Goal: Information Seeking & Learning: Learn about a topic

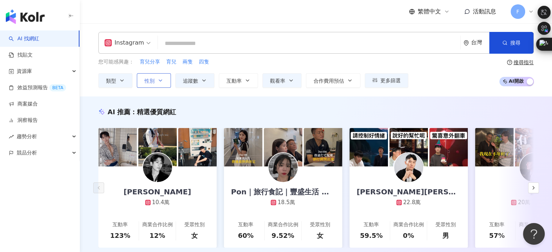
click at [147, 80] on span "性別" at bounding box center [149, 81] width 10 height 6
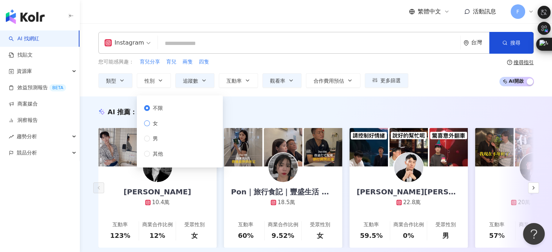
click at [158, 124] on span "女" at bounding box center [155, 123] width 11 height 8
click at [190, 78] on span "追蹤數" at bounding box center [190, 81] width 15 height 6
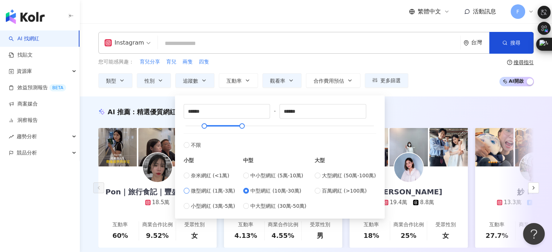
click at [203, 191] on span "微型網紅 (1萬-3萬)" at bounding box center [213, 191] width 44 height 8
type input "*****"
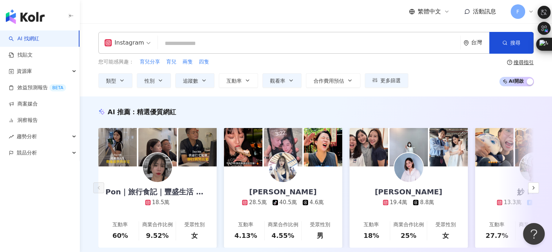
click at [256, 67] on div "您可能感興趣： 育兒分享 育兒 兩隻 四隻 類型 性別 追蹤數 互動率 觀看率 合作費用預估 更多篩選 不限 女 男 其他 ***** - ***** 不限 …" at bounding box center [253, 73] width 310 height 30
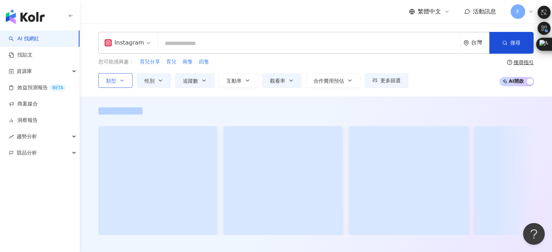
click at [113, 78] on span "類型" at bounding box center [111, 81] width 10 height 6
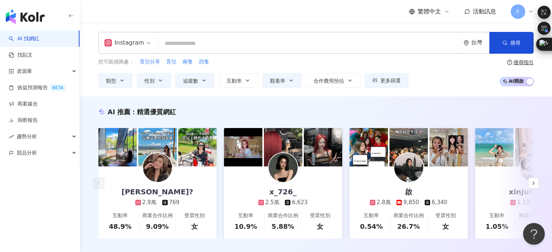
click at [270, 62] on div "您可能感興趣： 育兒分享 育兒 兩隻 四隻" at bounding box center [253, 62] width 310 height 8
click at [237, 81] on span "互動率" at bounding box center [233, 81] width 15 height 6
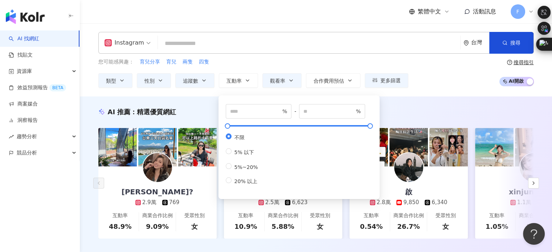
click at [252, 66] on div "您可能感興趣： 育兒分享 育兒 兩隻 四隻 類型 性別 追蹤數 互動率 觀看率 合作費用預估 更多篩選 不限 女 男 其他 ***** - ***** 不限 …" at bounding box center [253, 73] width 310 height 30
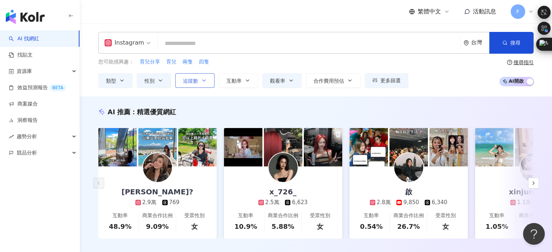
click at [203, 81] on icon "button" at bounding box center [203, 80] width 3 height 1
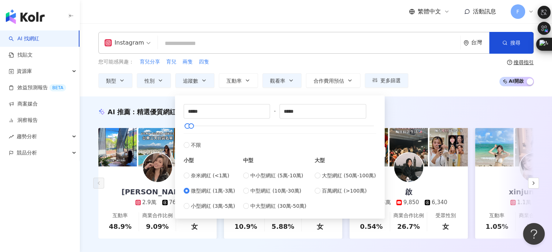
click at [258, 64] on div "您可能感興趣： 育兒分享 育兒 兩隻 四隻" at bounding box center [253, 62] width 310 height 8
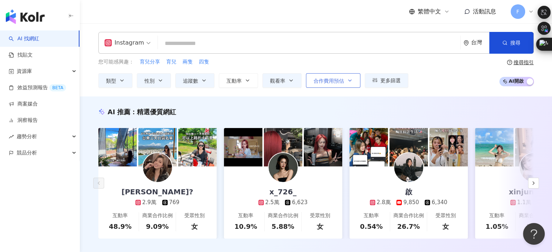
click at [341, 81] on span "合作費用預估" at bounding box center [328, 81] width 30 height 6
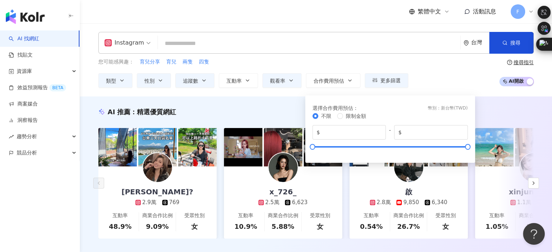
click at [327, 64] on div "您可能感興趣： 育兒分享 育兒 兩隻 四隻" at bounding box center [253, 62] width 310 height 8
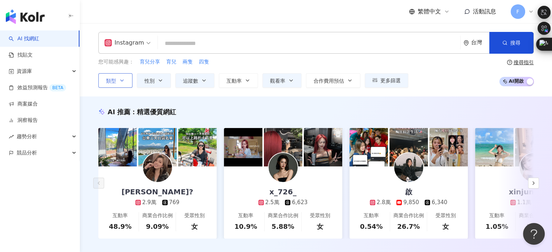
click at [118, 77] on button "類型" at bounding box center [115, 80] width 34 height 15
click at [251, 66] on div "您可能感興趣： 育兒分享 育兒 兩隻 四隻 類型 搜尋或選擇您想要的類型： 家庭 旅遊 生活風格 藝術與娛樂 美妝時尚 氣候和環境 日常話題 教育與學習 家庭…" at bounding box center [253, 73] width 310 height 30
click at [235, 82] on span "互動率" at bounding box center [233, 81] width 15 height 6
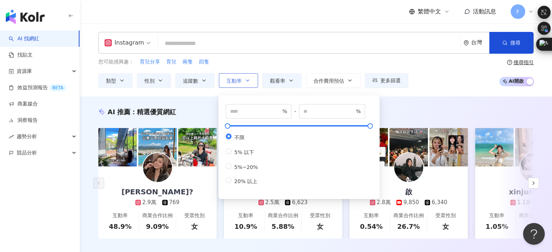
click at [242, 75] on button "互動率" at bounding box center [238, 80] width 39 height 15
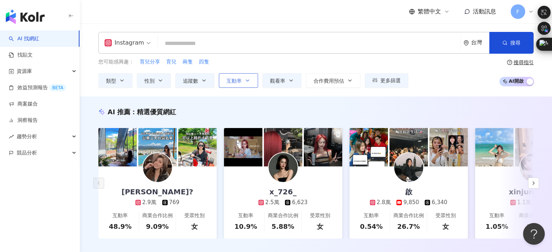
click at [247, 80] on icon "button" at bounding box center [247, 81] width 6 height 6
click at [267, 65] on div "您可能感興趣： 育兒分享 育兒 兩隻 四隻" at bounding box center [253, 62] width 310 height 8
click at [242, 82] on button "互動率" at bounding box center [238, 80] width 39 height 15
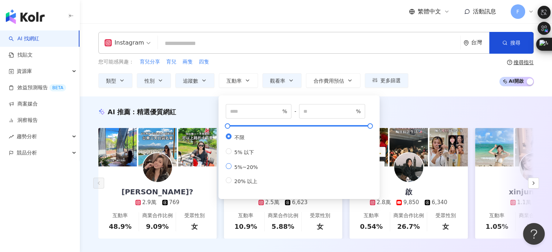
click at [238, 170] on span "5%~20%" at bounding box center [245, 167] width 29 height 6
type input "*"
type input "**"
click at [239, 184] on span "20% 以上" at bounding box center [245, 181] width 29 height 6
type input "**"
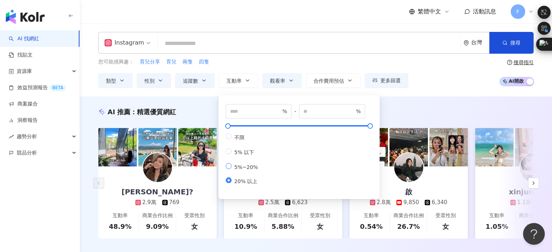
click at [249, 170] on span "5%~20%" at bounding box center [245, 167] width 29 height 6
type input "*"
type input "**"
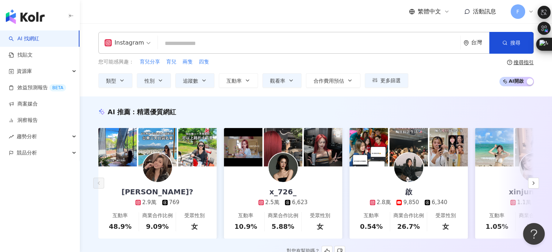
click at [424, 108] on div "AI 推薦 ： 精選優質網紅" at bounding box center [315, 111] width 435 height 9
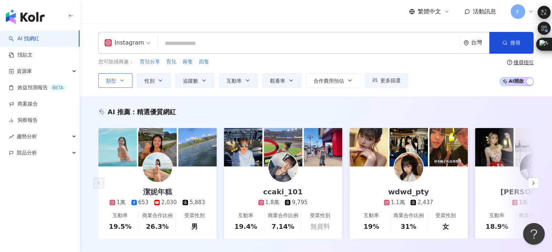
click at [119, 78] on icon "button" at bounding box center [122, 81] width 6 height 6
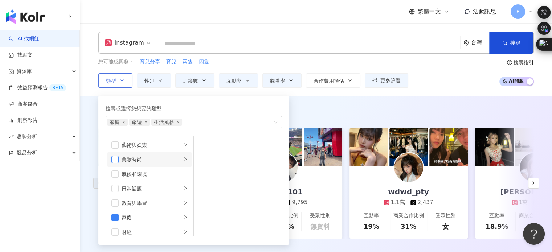
click at [113, 158] on span "button" at bounding box center [114, 159] width 7 height 7
click at [113, 216] on span "button" at bounding box center [114, 217] width 7 height 7
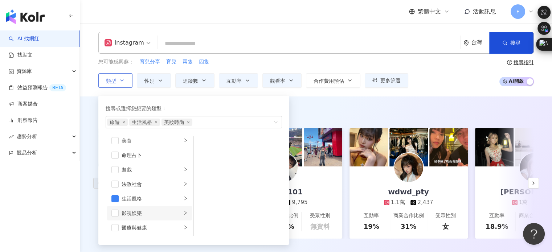
scroll to position [251, 0]
click at [114, 213] on span "button" at bounding box center [114, 213] width 7 height 7
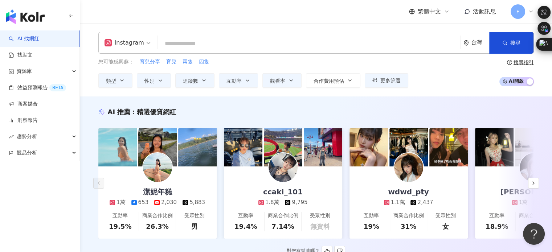
click at [334, 115] on div "AI 推薦 ： 精選優質網紅" at bounding box center [315, 111] width 435 height 9
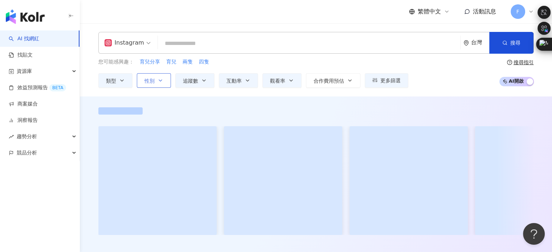
click at [161, 83] on button "性別" at bounding box center [154, 80] width 34 height 15
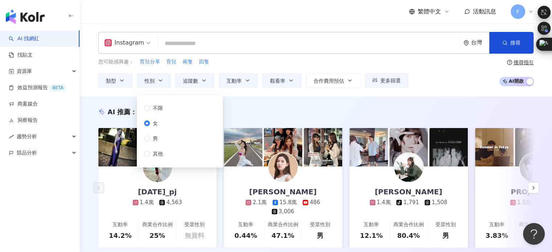
click at [261, 60] on div "您可能感興趣： 育兒分享 育兒 兩隻 四隻" at bounding box center [253, 62] width 310 height 8
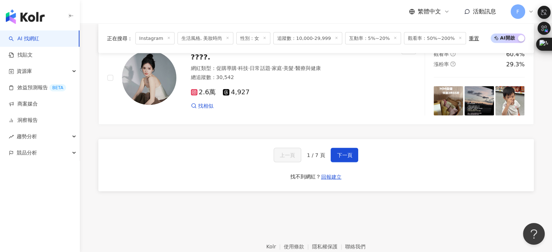
scroll to position [1414, 0]
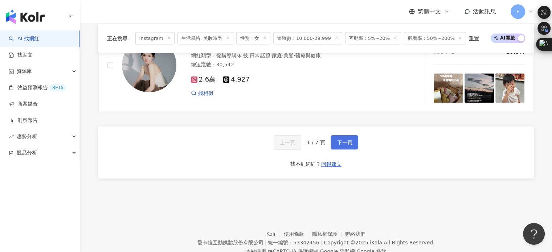
click at [337, 145] on span "下一頁" at bounding box center [344, 143] width 15 height 6
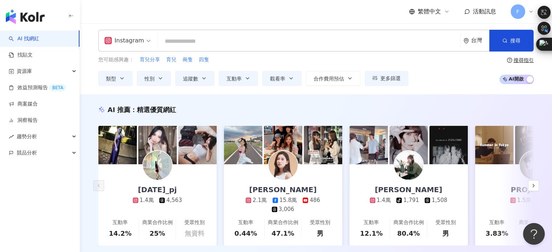
scroll to position [0, 0]
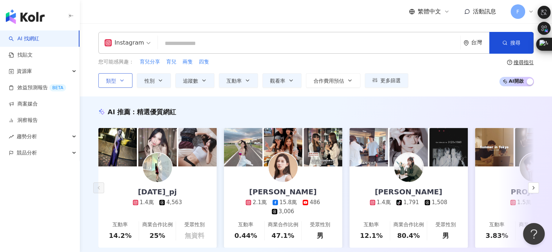
click at [116, 81] on button "類型" at bounding box center [115, 80] width 34 height 15
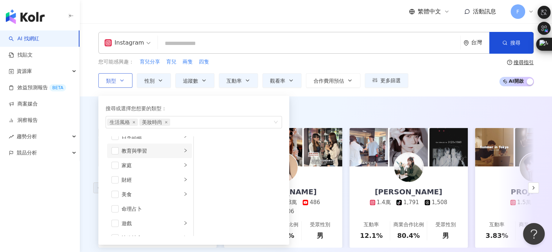
scroll to position [36, 0]
click at [177, 151] on li "日常話題" at bounding box center [149, 152] width 85 height 15
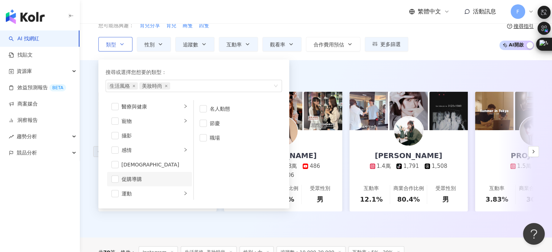
scroll to position [178, 0]
click at [183, 160] on icon "right" at bounding box center [185, 162] width 4 height 4
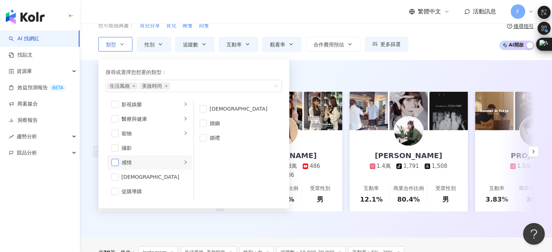
click at [113, 159] on span "button" at bounding box center [114, 162] width 7 height 7
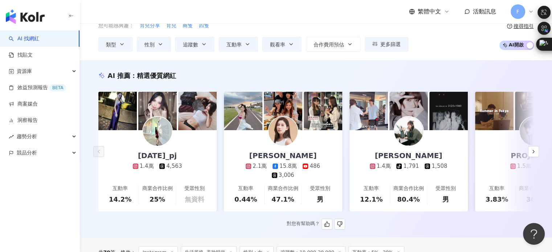
click at [329, 75] on div "AI 推薦 ： 精選優質網紅" at bounding box center [315, 75] width 435 height 9
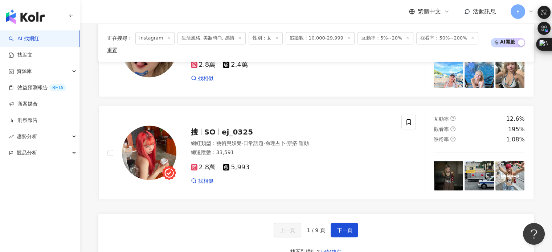
scroll to position [1344, 0]
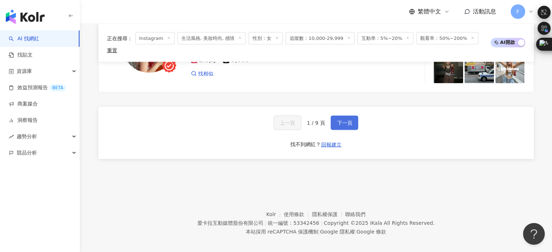
click at [339, 121] on button "下一頁" at bounding box center [344, 123] width 28 height 15
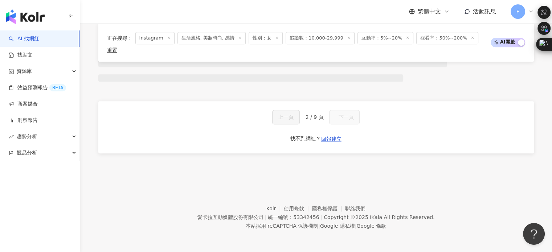
scroll to position [644, 0]
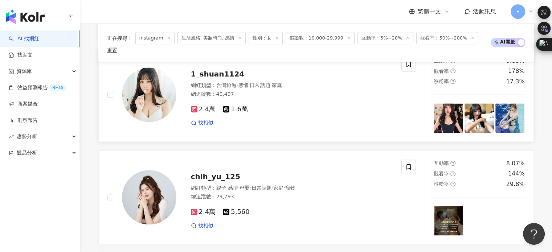
scroll to position [1015, 0]
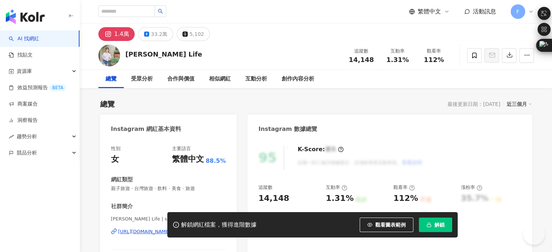
click at [169, 228] on div "https://www.instagram.com/spirit_yuki/" at bounding box center [144, 231] width 53 height 7
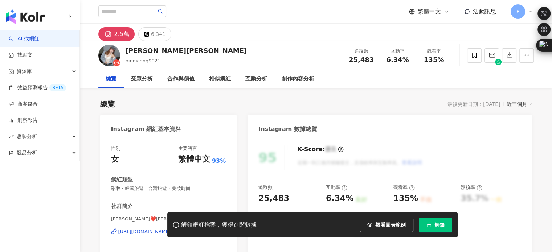
scroll to position [109, 0]
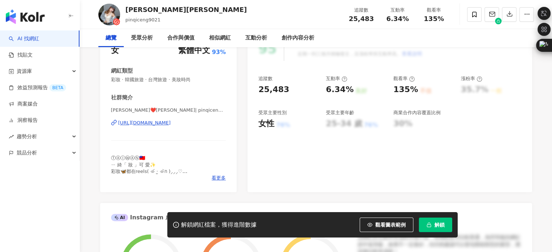
drag, startPoint x: 141, startPoint y: 124, endPoint x: 369, endPoint y: 5, distance: 256.6
click at [141, 124] on div "https://www.instagram.com/pinqiceng0517/" at bounding box center [144, 123] width 53 height 7
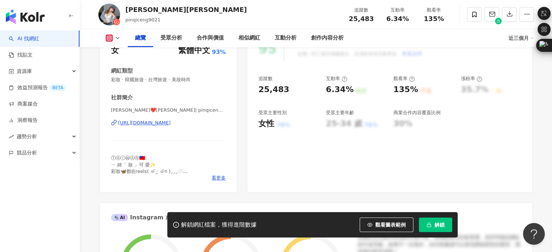
scroll to position [0, 0]
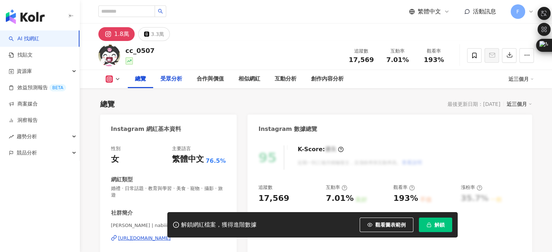
click at [210, 41] on div "cc_0507 追蹤數 17,569 互動率 7.01% 觀看率 193%" at bounding box center [316, 55] width 464 height 29
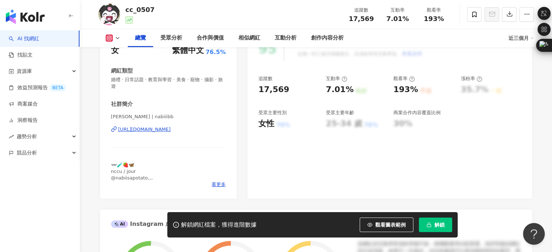
click at [156, 129] on div "https://www.instagram.com/nabiiibb/" at bounding box center [144, 129] width 53 height 7
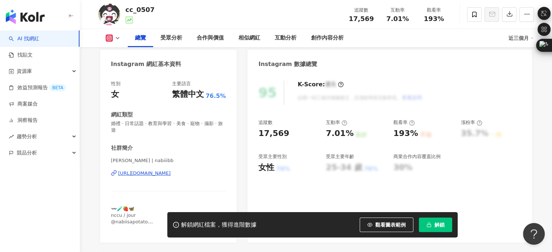
scroll to position [36, 0]
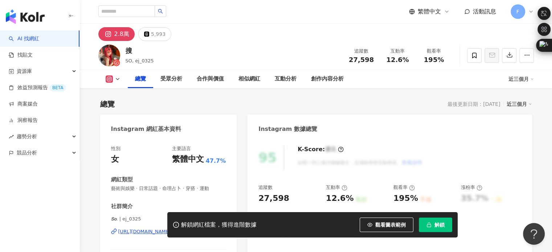
scroll to position [73, 0]
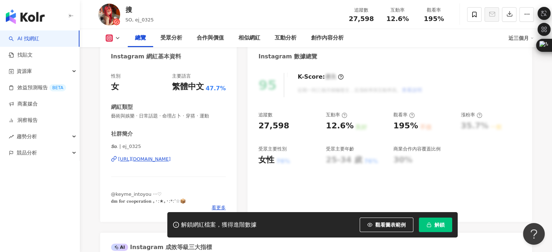
click at [156, 160] on div "[URL][DOMAIN_NAME]" at bounding box center [144, 159] width 53 height 7
